Goal: Task Accomplishment & Management: Use online tool/utility

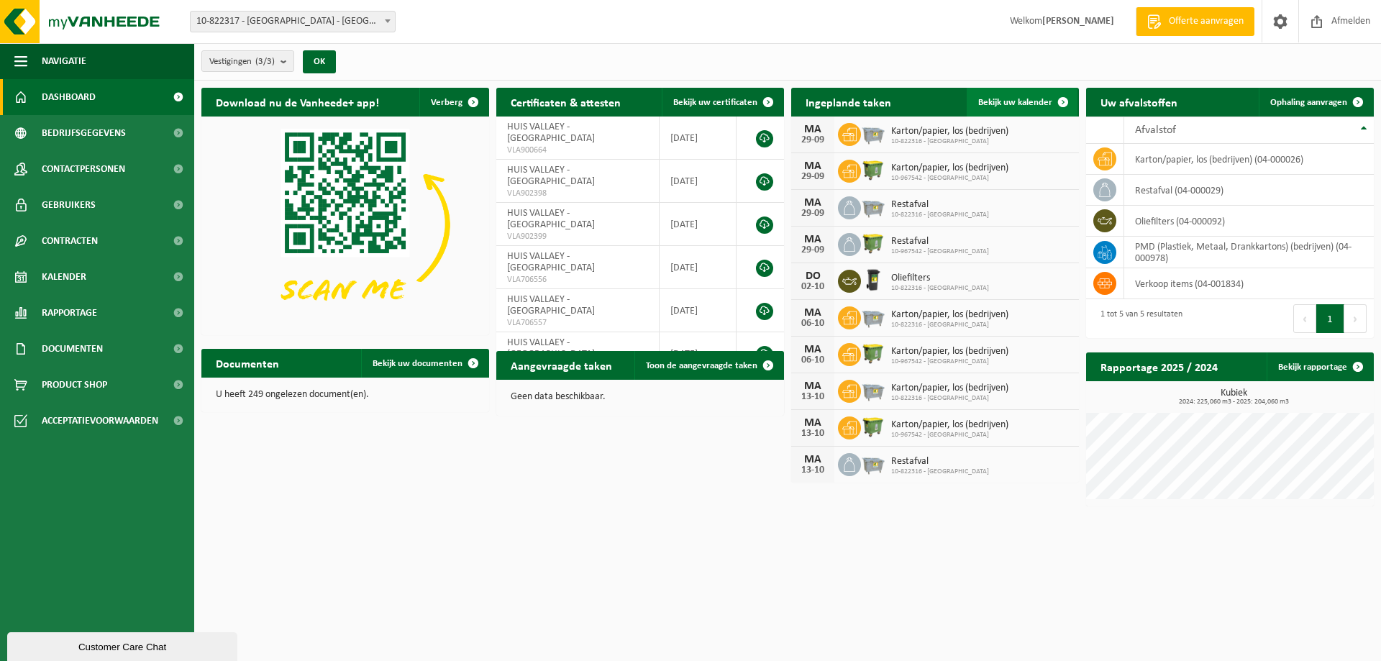
click at [1005, 96] on link "Bekijk uw kalender" at bounding box center [1022, 102] width 111 height 29
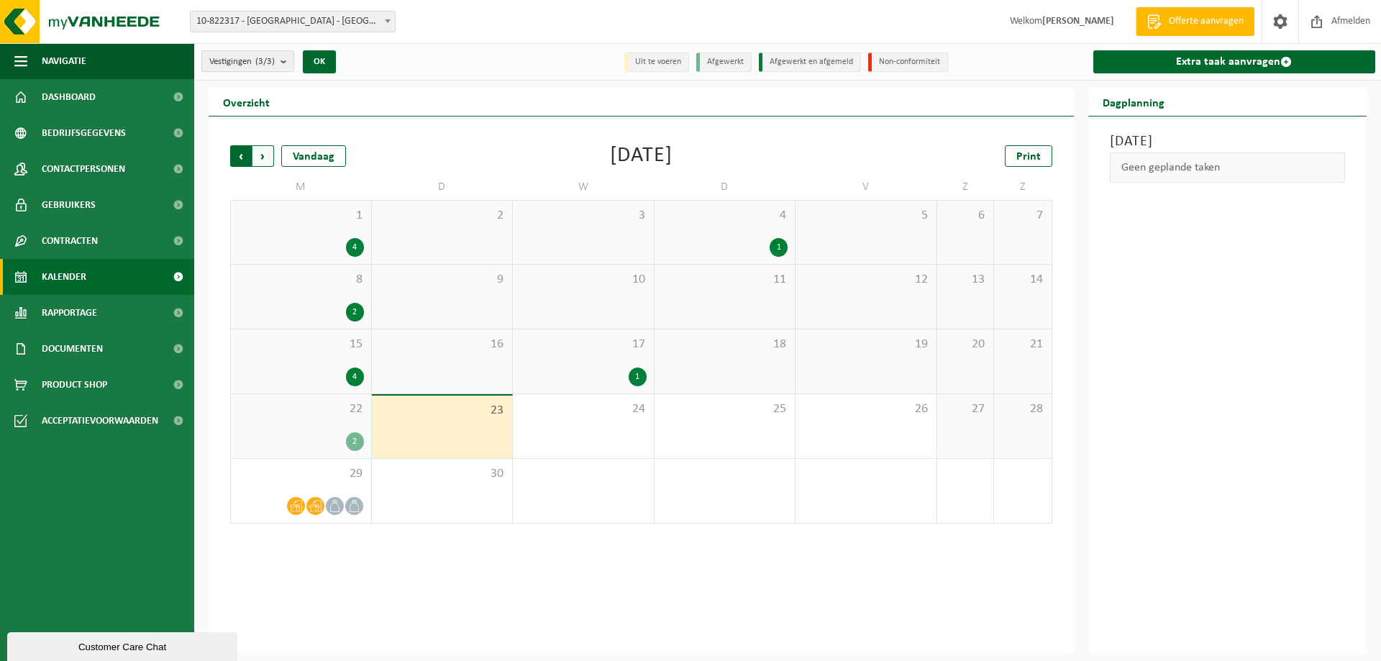
click at [260, 149] on span "Volgende" at bounding box center [263, 156] width 22 height 22
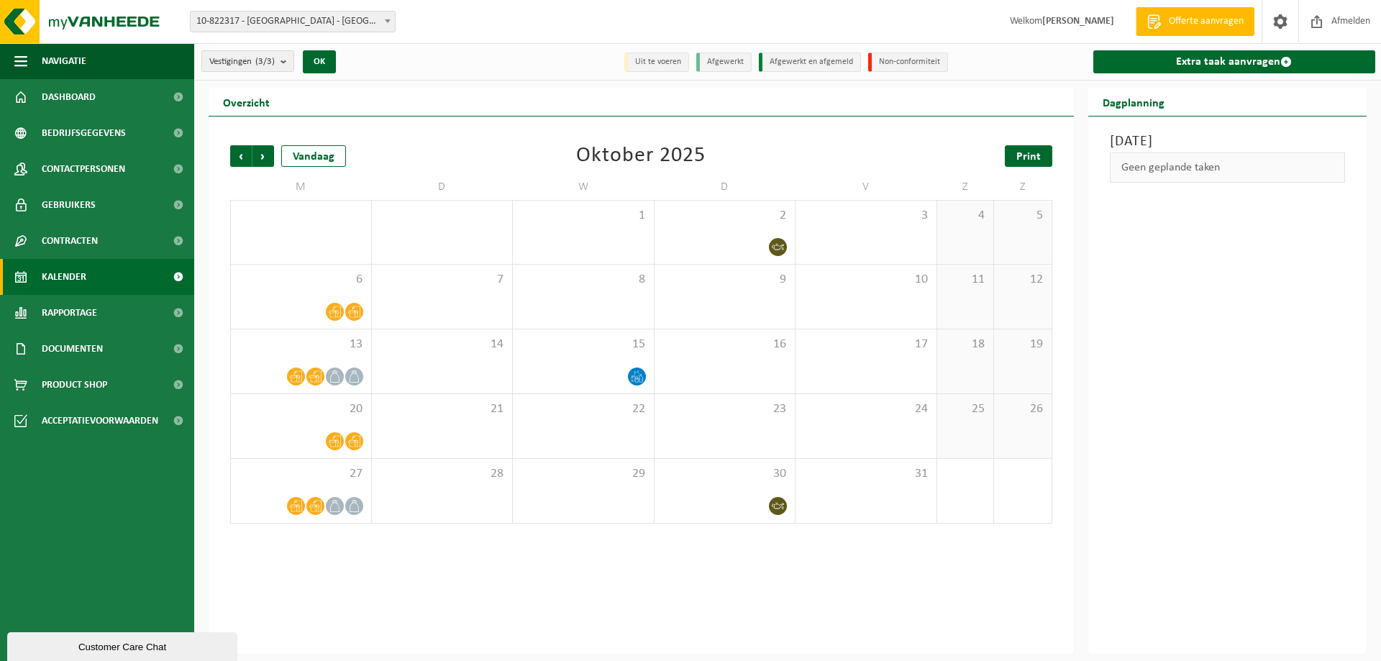
click at [1039, 157] on span "Print" at bounding box center [1028, 157] width 24 height 12
